Goal: Task Accomplishment & Management: Use online tool/utility

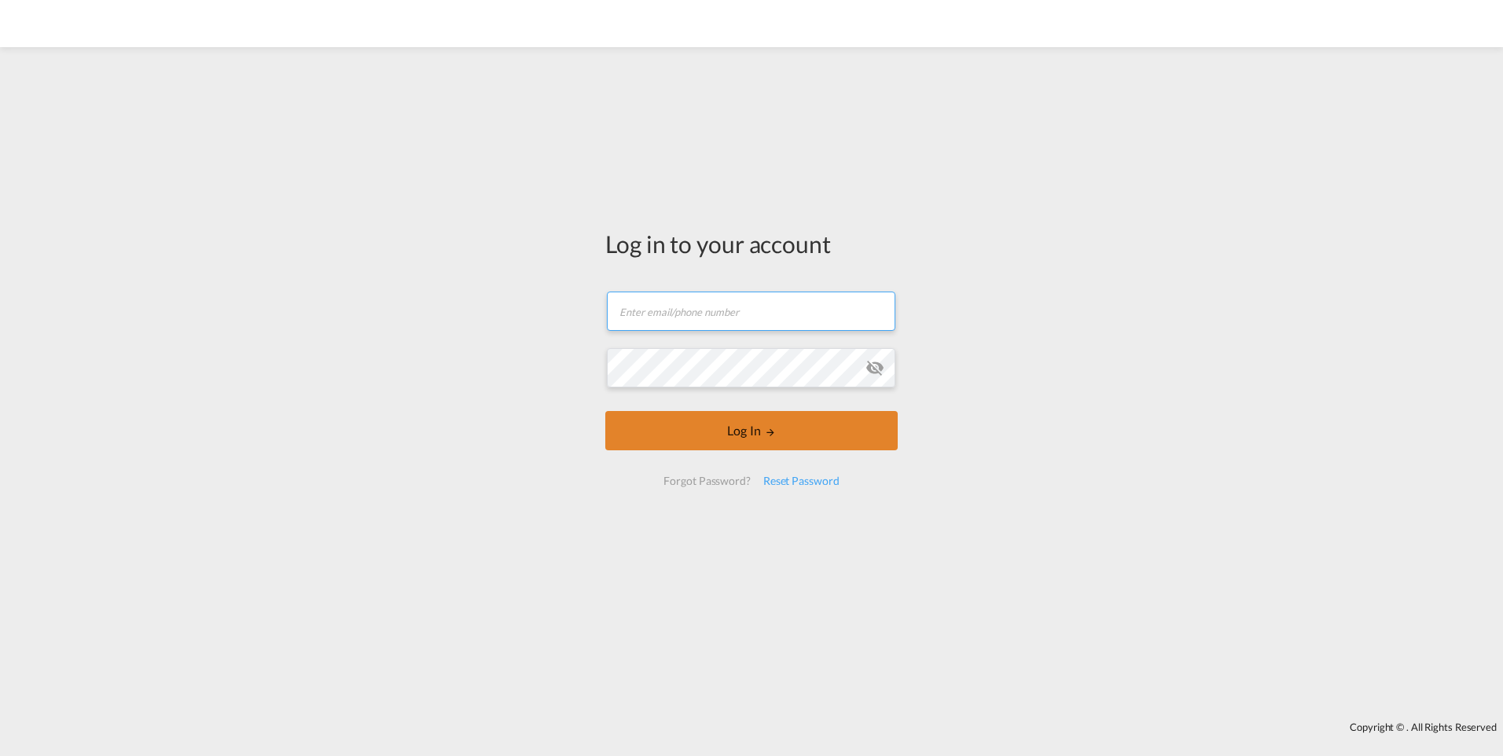
type input "[PERSON_NAME][EMAIL_ADDRESS][PERSON_NAME][DOMAIN_NAME]"
click at [723, 432] on button "Log In" at bounding box center [751, 430] width 293 height 39
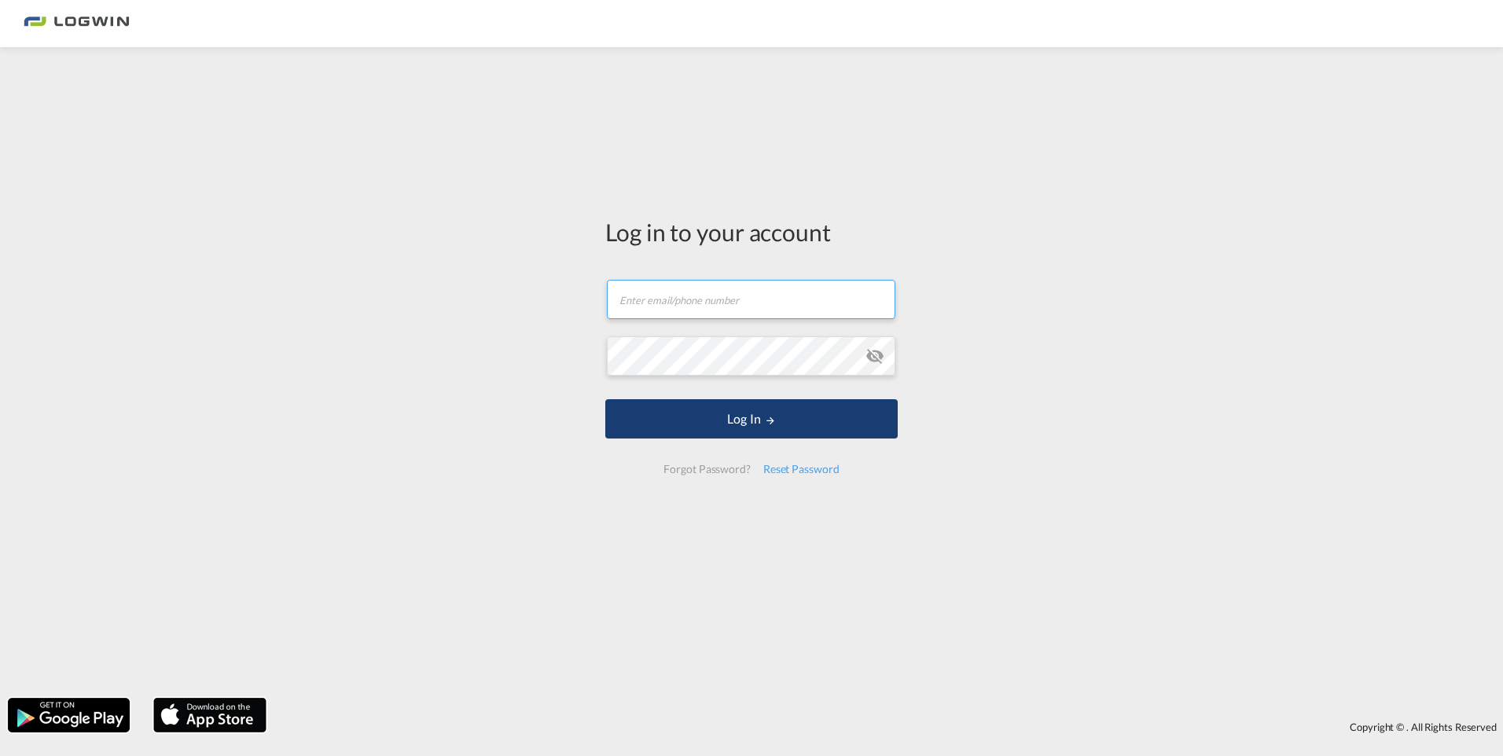
type input "[PERSON_NAME][EMAIL_ADDRESS][PERSON_NAME][DOMAIN_NAME]"
click at [737, 419] on button "Log In" at bounding box center [751, 418] width 293 height 39
